Goal: Transaction & Acquisition: Purchase product/service

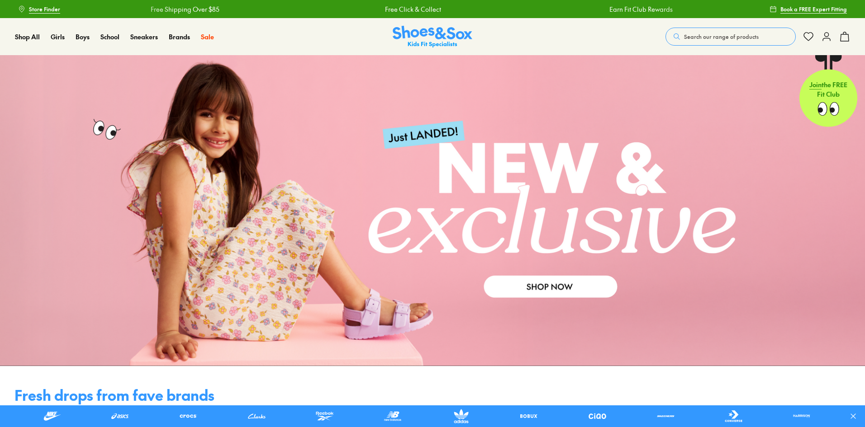
click at [704, 36] on span "Search our range of products" at bounding box center [721, 37] width 75 height 8
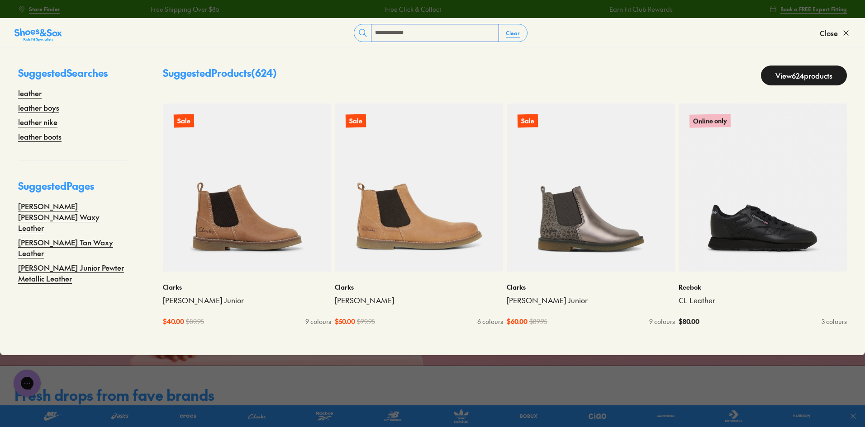
type input "**********"
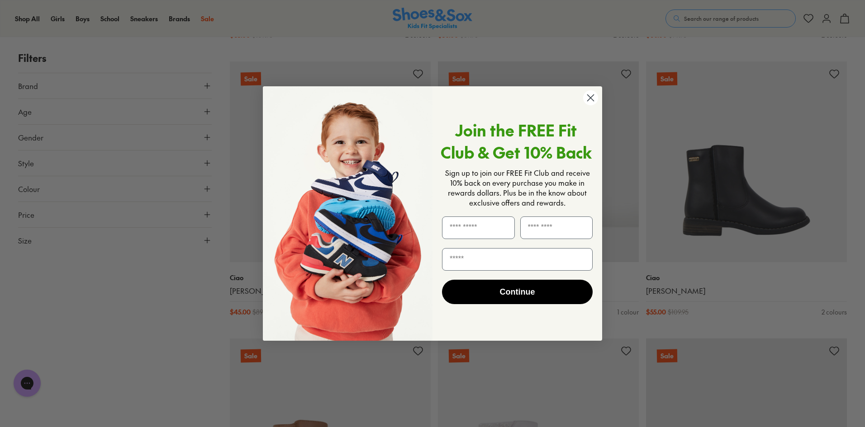
scroll to position [3256, 0]
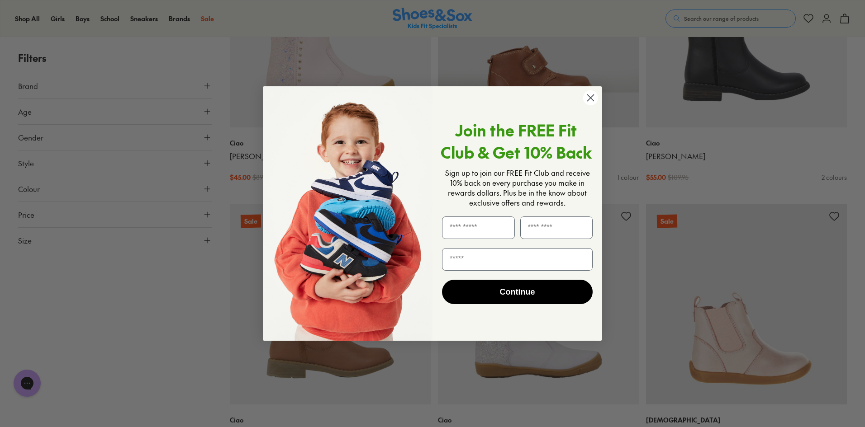
click at [590, 99] on icon "Close dialog" at bounding box center [591, 98] width 6 height 6
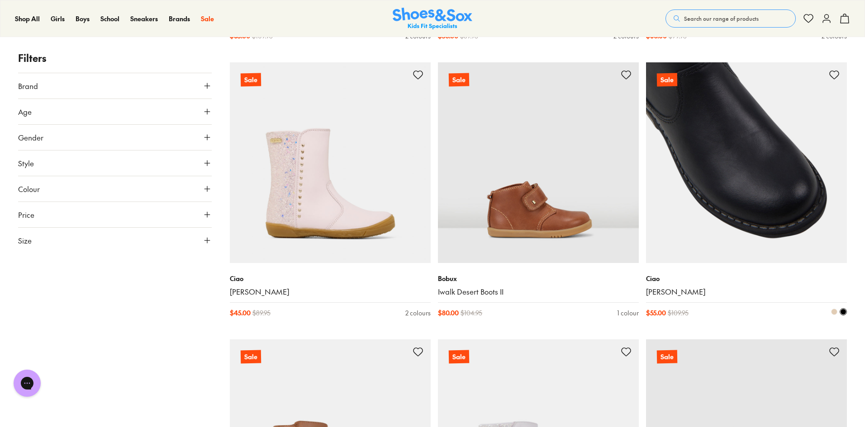
click at [691, 264] on div "Ciao Gianna Boot $ 55.00 $ 109.95 2 colours" at bounding box center [746, 296] width 201 height 66
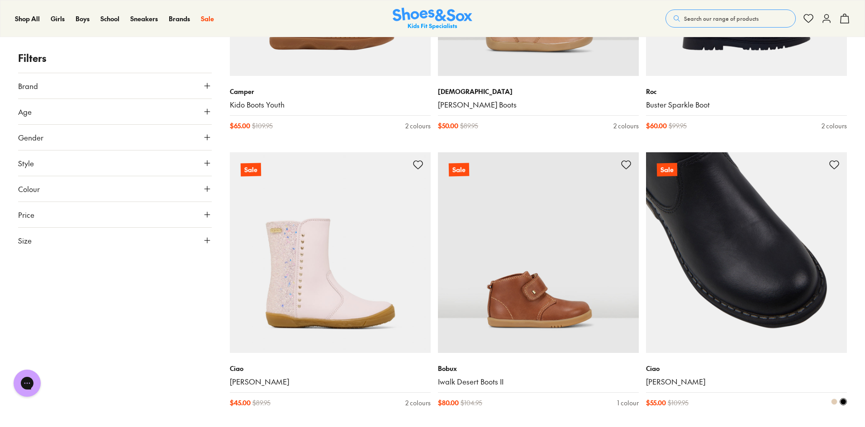
scroll to position [3030, 0]
click at [653, 375] on div "Ciao Gianna Boot" at bounding box center [746, 376] width 201 height 23
click at [659, 378] on link "Gianna Boot" at bounding box center [746, 383] width 201 height 10
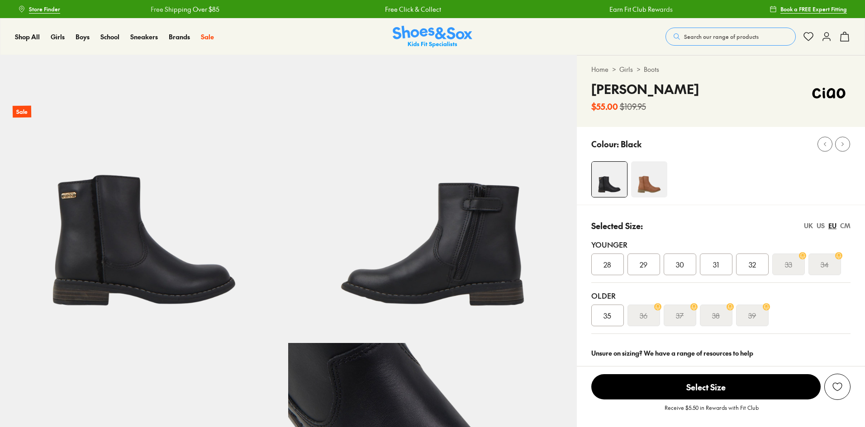
select select "*"
click at [726, 269] on div "31" at bounding box center [716, 265] width 33 height 22
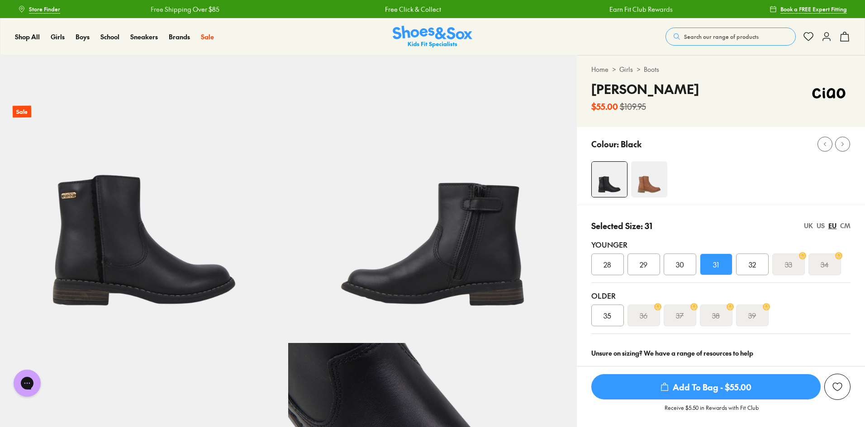
click at [809, 223] on div "UK" at bounding box center [808, 225] width 9 height 9
click at [816, 225] on div "US" at bounding box center [820, 225] width 8 height 9
click at [782, 268] on div "2" at bounding box center [788, 265] width 33 height 22
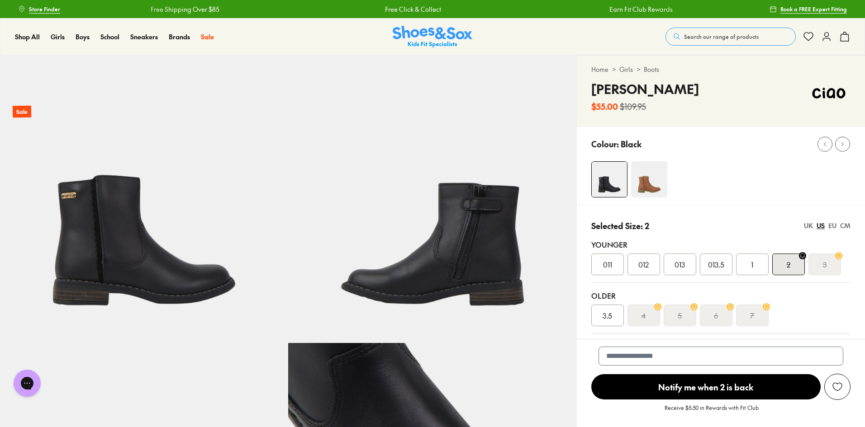
click at [827, 261] on div "3" at bounding box center [824, 265] width 33 height 22
click at [787, 265] on s "2" at bounding box center [789, 264] width 4 height 11
click at [819, 265] on div "3" at bounding box center [824, 265] width 33 height 22
